Goal: Find specific page/section: Find specific page/section

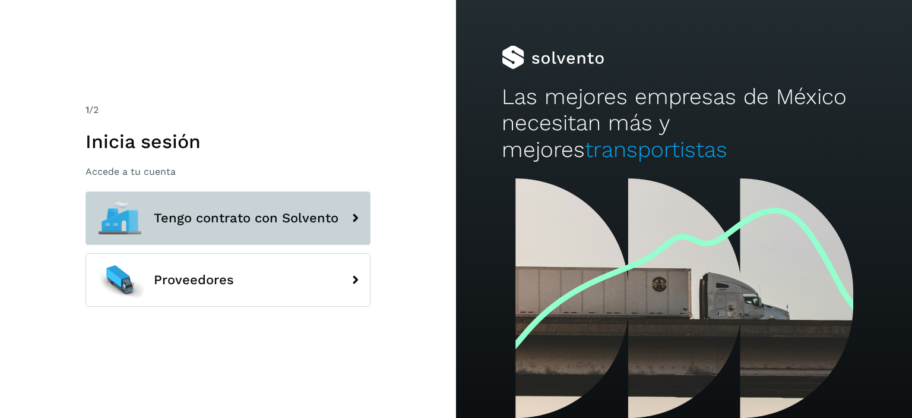
click at [199, 227] on button "Tengo contrato con Solvento" at bounding box center [228, 217] width 285 height 53
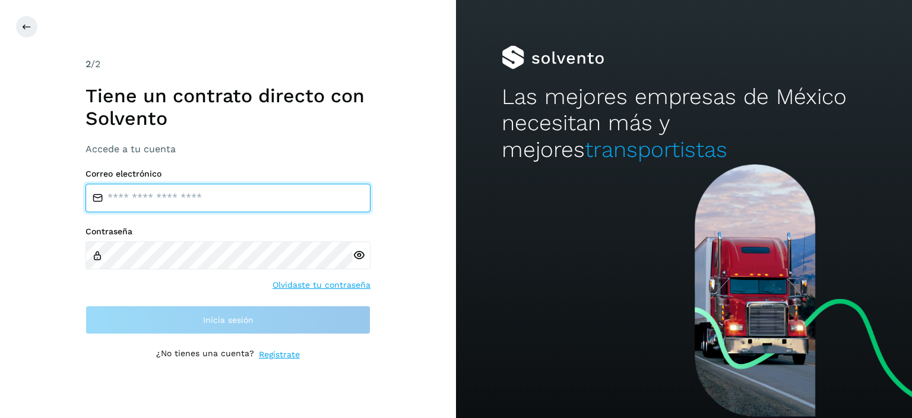
type input "**********"
click at [206, 197] on input "**********" at bounding box center [228, 198] width 285 height 29
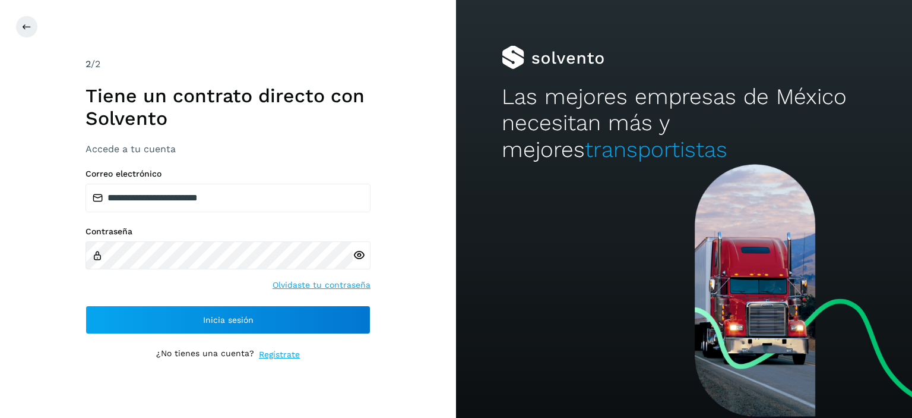
click at [238, 357] on p "¿No tienes una cuenta?" at bounding box center [205, 354] width 98 height 12
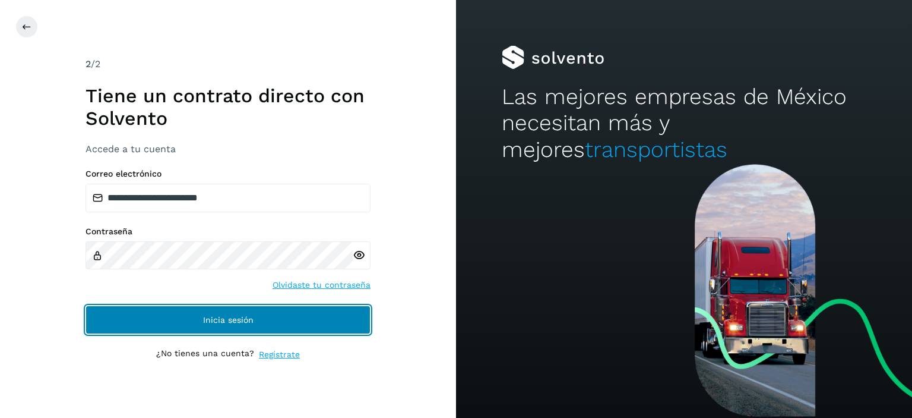
click at [261, 315] on button "Inicia sesión" at bounding box center [228, 319] width 285 height 29
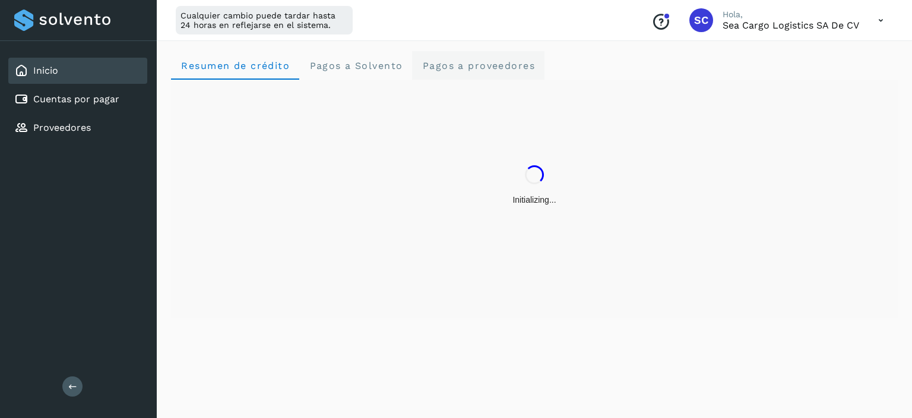
click at [499, 61] on span "Pagos a proveedores" at bounding box center [478, 65] width 113 height 11
click at [113, 73] on div "Inicio" at bounding box center [77, 71] width 139 height 26
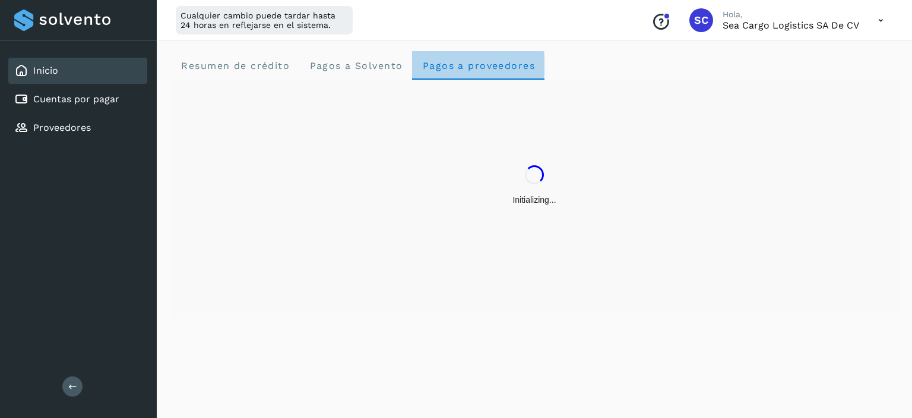
click at [489, 62] on span "Pagos a proveedores" at bounding box center [478, 65] width 113 height 11
click at [415, 415] on div "Resumen de crédito Pagos a Solvento Pagos a proveedores" at bounding box center [534, 227] width 755 height 381
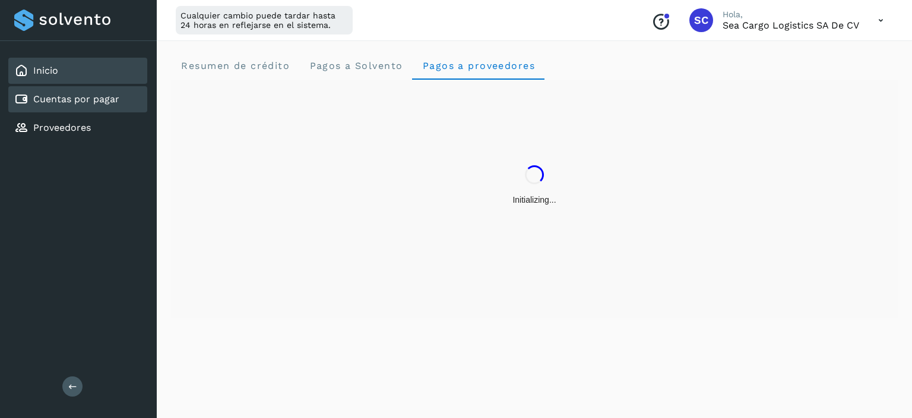
click at [64, 86] on div "Cuentas por pagar" at bounding box center [77, 99] width 139 height 26
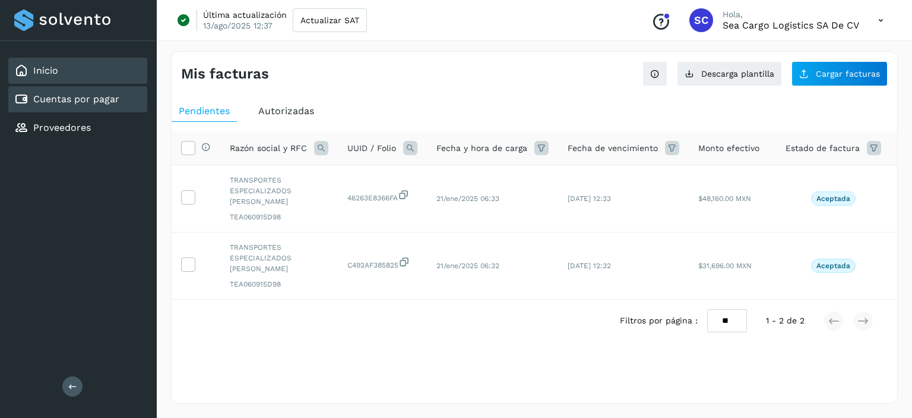
click at [62, 68] on div "Inicio" at bounding box center [77, 71] width 139 height 26
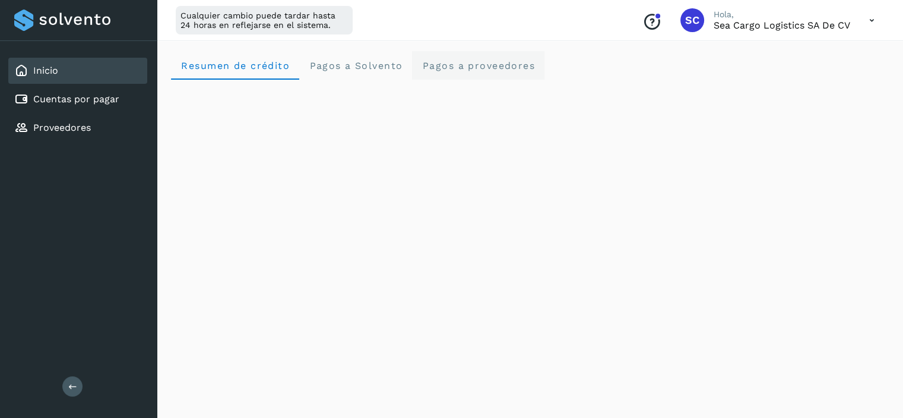
click at [480, 68] on span "Pagos a proveedores" at bounding box center [478, 65] width 113 height 11
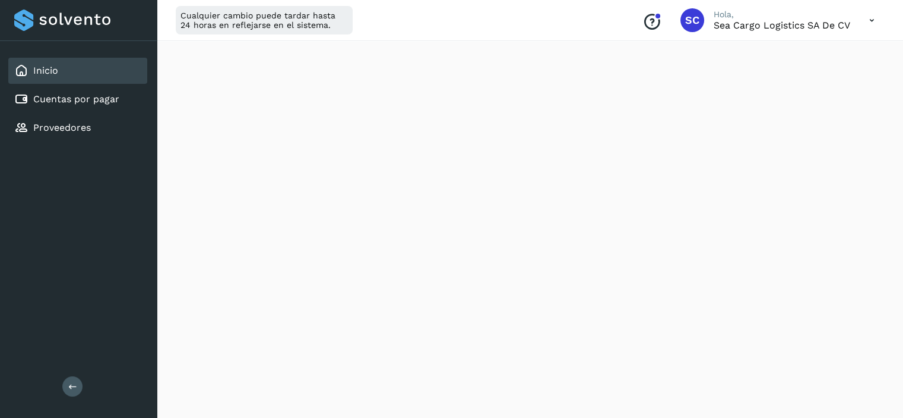
scroll to position [753, 0]
